Goal: Navigation & Orientation: Understand site structure

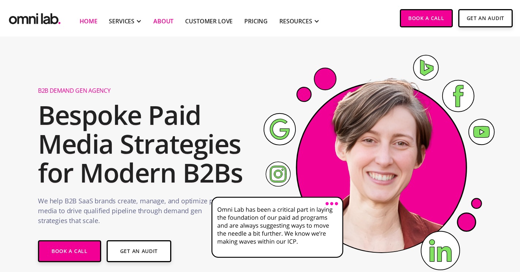
click at [162, 20] on link "About" at bounding box center [163, 21] width 20 height 9
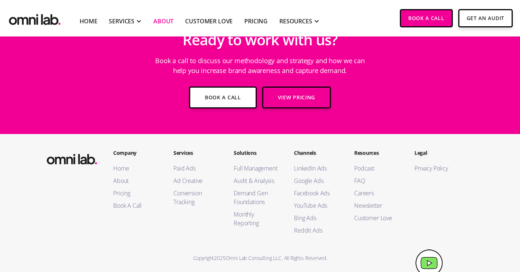
scroll to position [1290, 0]
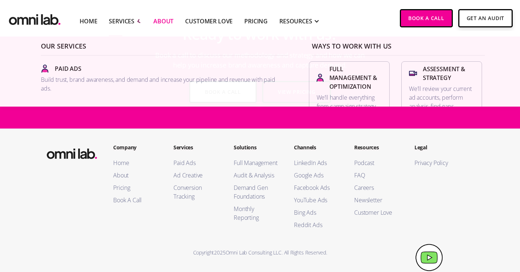
click at [138, 20] on div at bounding box center [138, 21] width 7 height 7
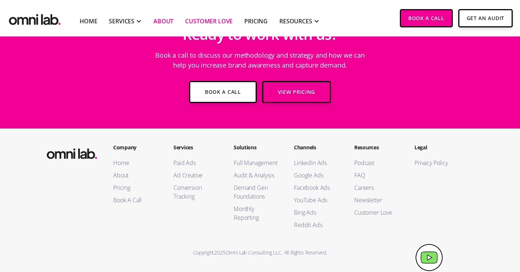
click at [226, 20] on link "Customer Love" at bounding box center [209, 21] width 48 height 9
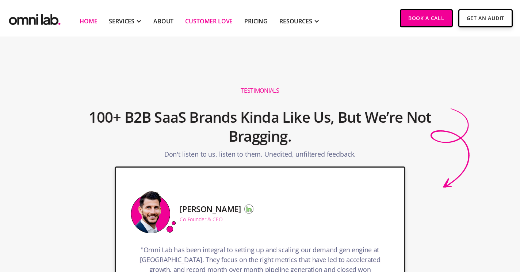
click at [85, 22] on link "Home" at bounding box center [89, 21] width 18 height 9
